Goal: Transaction & Acquisition: Subscribe to service/newsletter

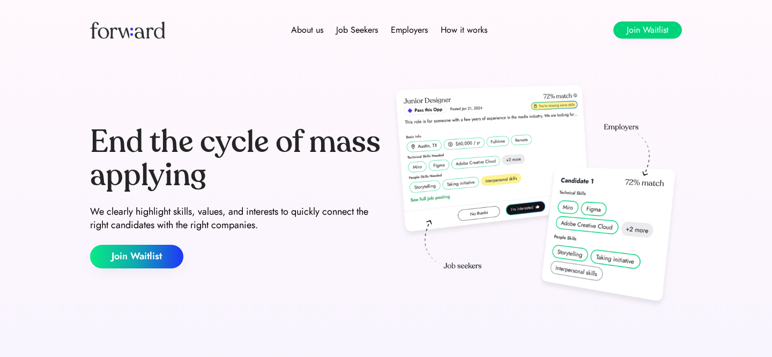
click at [644, 29] on button "Join Waitlist" at bounding box center [647, 29] width 69 height 17
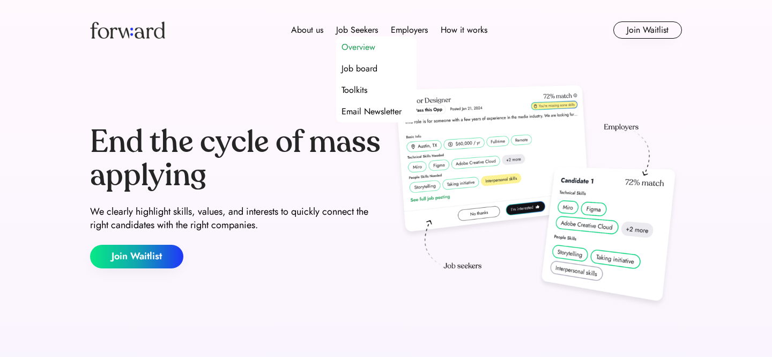
click at [352, 47] on div "Overview" at bounding box center [359, 47] width 34 height 13
